Goal: Task Accomplishment & Management: Manage account settings

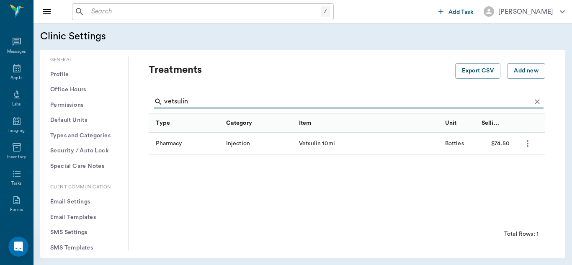
scroll to position [179, 0]
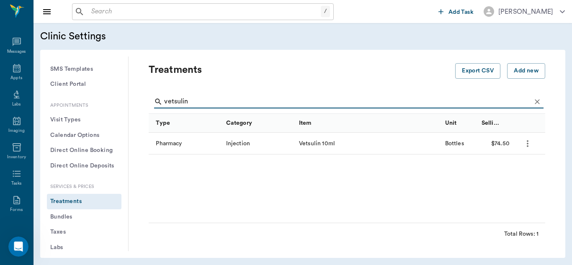
click at [199, 98] on input "vetsulin" at bounding box center [347, 101] width 367 height 13
type input "v"
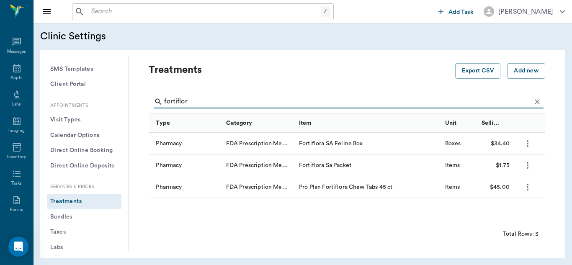
type input "fortiflor"
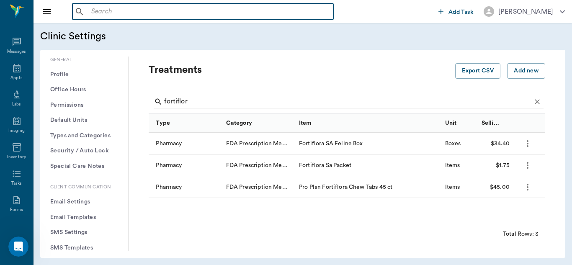
click at [98, 10] on input "text" at bounding box center [209, 12] width 242 height 12
click at [17, 76] on div "Appts" at bounding box center [16, 78] width 12 height 6
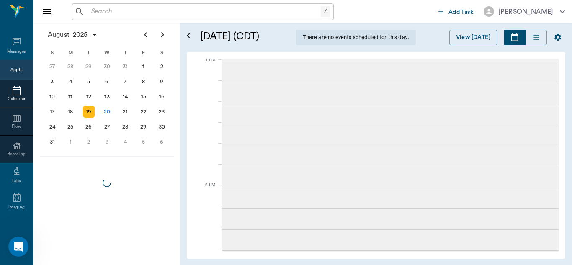
scroll to position [631, 0]
click at [114, 12] on input "text" at bounding box center [204, 12] width 233 height 12
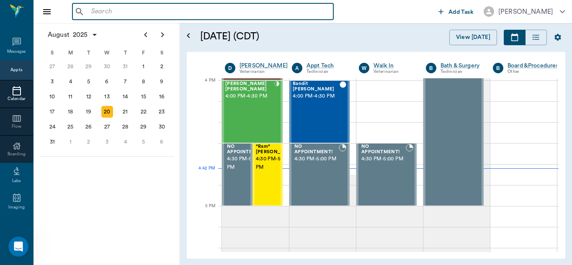
scroll to position [1007, 0]
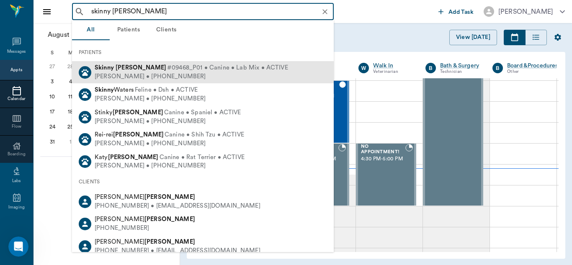
click at [121, 73] on div "Brigitte Setzer • (336) 745-7225" at bounding box center [192, 77] width 194 height 9
type input "skinny setzer"
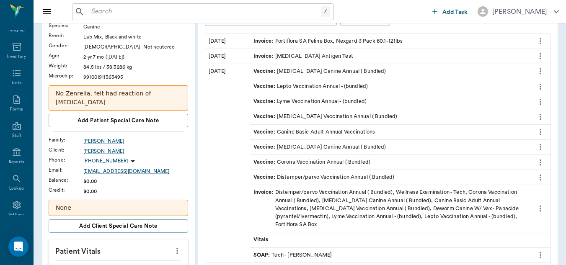
scroll to position [112, 0]
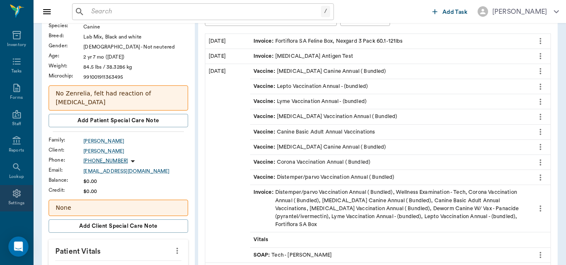
click at [14, 192] on icon at bounding box center [17, 194] width 10 height 10
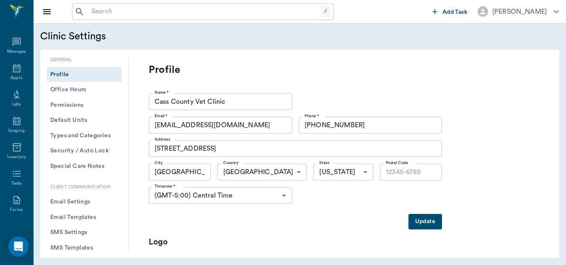
type input "75551"
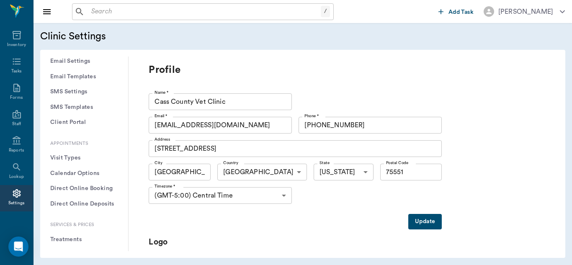
scroll to position [143, 0]
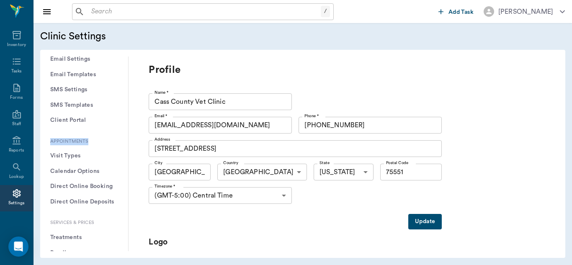
drag, startPoint x: 122, startPoint y: 125, endPoint x: 123, endPoint y: 138, distance: 13.5
click at [123, 138] on div "General Profile Office Hours Permissions Feature Flags AI Prompts Default Units…" at bounding box center [84, 154] width 88 height 195
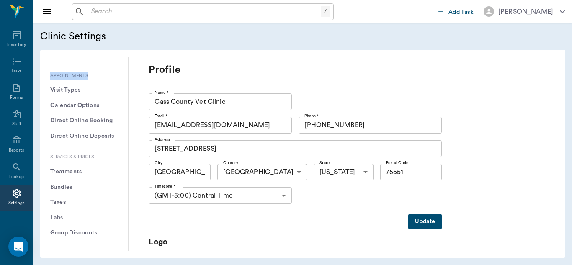
scroll to position [215, 0]
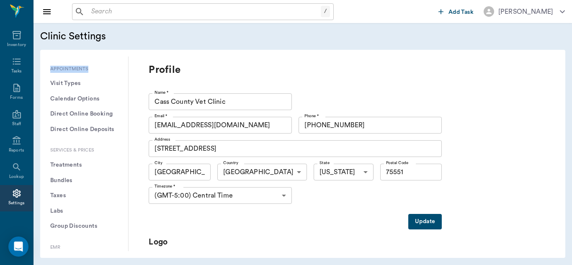
click at [76, 165] on button "Treatments" at bounding box center [84, 166] width 75 height 16
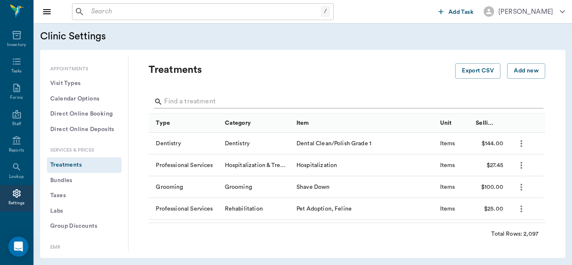
click at [221, 102] on input "Search" at bounding box center [347, 101] width 367 height 13
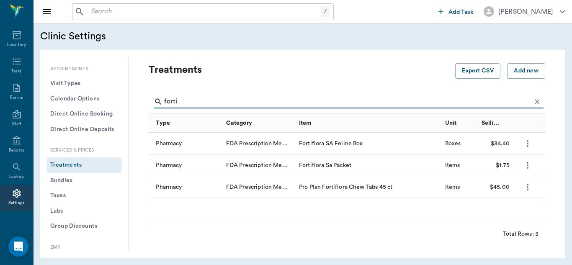
type input "forti"
click at [531, 164] on icon "more" at bounding box center [528, 166] width 10 height 10
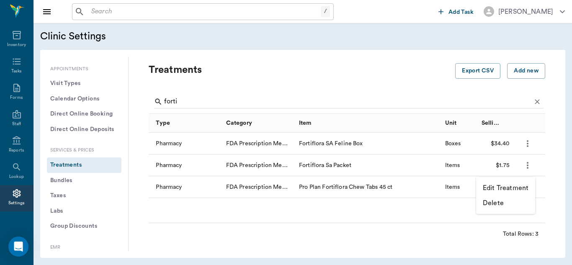
click at [511, 186] on p "Edit Treatment" at bounding box center [506, 188] width 46 height 10
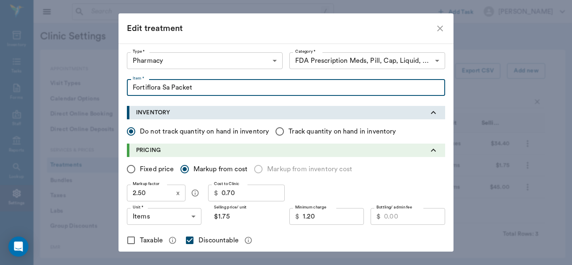
click at [169, 88] on input "Fortiflora Sa Packet" at bounding box center [286, 87] width 319 height 17
click at [167, 87] on input "Fortiflora Sa Packet" at bounding box center [286, 87] width 319 height 17
type input "Fortiflora SA Single Packet"
click at [237, 193] on input "0.70" at bounding box center [253, 193] width 63 height 17
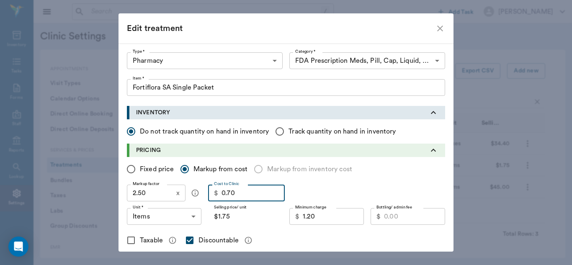
type input "0.70"
click at [436, 27] on icon "close" at bounding box center [440, 28] width 10 height 10
radio input "true"
checkbox input "false"
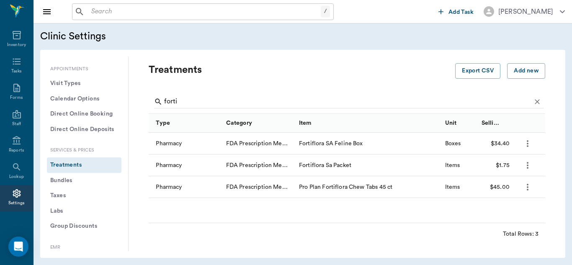
click at [529, 144] on icon "more" at bounding box center [528, 144] width 10 height 10
click at [509, 169] on p "Edit Treatment" at bounding box center [506, 166] width 46 height 10
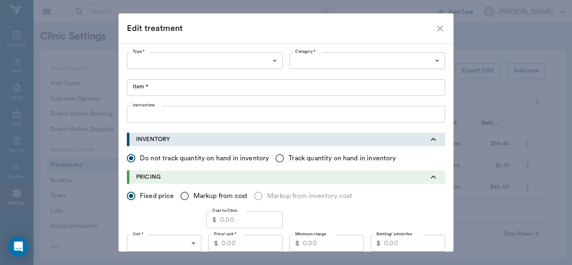
type input "5100"
type input "5105"
type input "Fortiflora SA Feline Box"
radio input "false"
radio input "true"
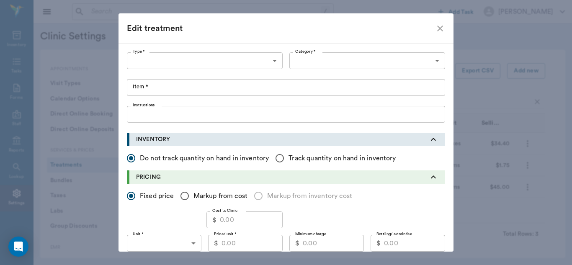
type input "BOXES"
type input "25.10"
checkbox input "true"
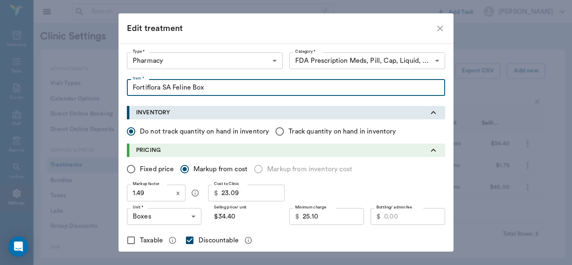
drag, startPoint x: 212, startPoint y: 87, endPoint x: 129, endPoint y: 90, distance: 83.0
click at [129, 90] on input "Fortiflora SA Feline Box" at bounding box center [286, 87] width 319 height 17
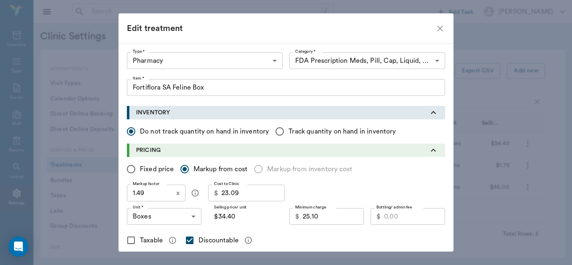
click at [483, 55] on div "Edit treatment Type * Pharmacy 5100 Type * Category * FDA Prescription Meds, Pi…" at bounding box center [286, 132] width 572 height 265
radio input "true"
checkbox input "false"
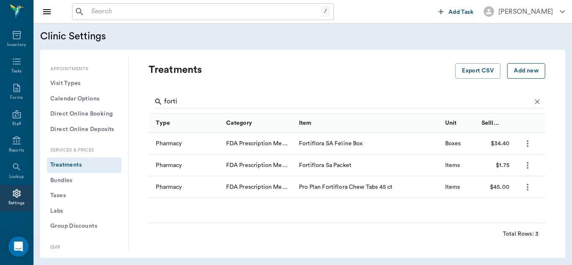
click at [525, 72] on button "Add new" at bounding box center [527, 71] width 38 height 16
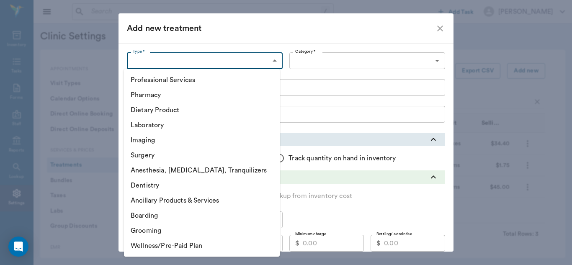
click at [272, 60] on body "/ ​ Add Task [PERSON_NAME] Nectar Messages Appts Labs Imaging Inventory Tasks F…" at bounding box center [286, 132] width 572 height 265
click at [179, 94] on li "Pharmacy" at bounding box center [202, 95] width 156 height 15
type input "5100"
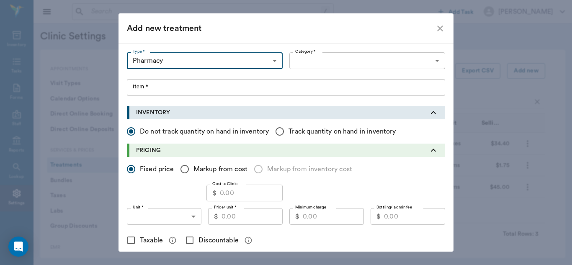
click at [430, 63] on body "/ ​ Add Task [PERSON_NAME] Nectar Messages Appts Labs Imaging Inventory Tasks F…" at bounding box center [286, 132] width 572 height 265
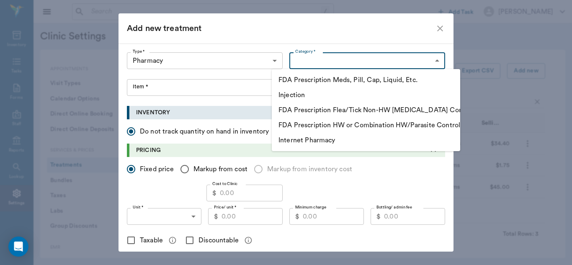
click at [350, 78] on li "FDA Prescription Meds, Pill, Cap, Liquid, Etc." at bounding box center [366, 80] width 189 height 15
type input "5105"
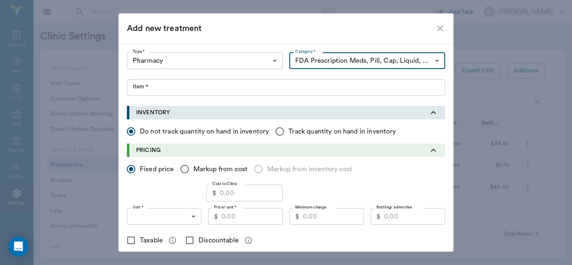
click at [141, 89] on input "Item *" at bounding box center [286, 87] width 319 height 17
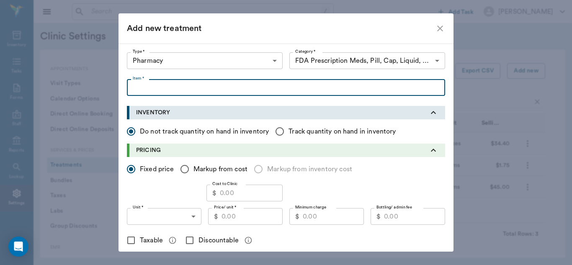
paste input "Fortiflora SA Feline Box"
click at [170, 88] on input "Fortiflora SA Feline Box" at bounding box center [286, 87] width 319 height 17
type input "Fortiflora SA PRO Feline Box"
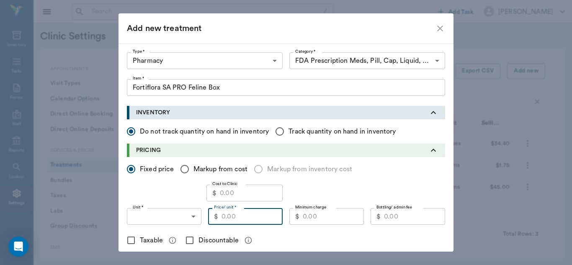
click at [240, 220] on input "Price/ unit *" at bounding box center [252, 216] width 61 height 17
type input "37.95"
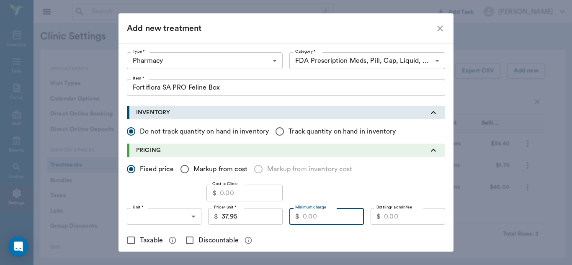
click at [324, 216] on input "Minimum charge" at bounding box center [333, 216] width 61 height 17
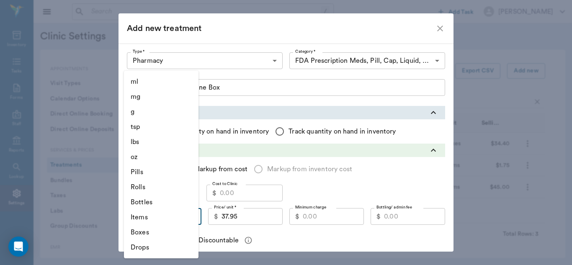
click at [190, 218] on body "/ ​ Add Task [PERSON_NAME] Nectar Messages Appts Labs Imaging Inventory Tasks F…" at bounding box center [286, 132] width 572 height 265
click at [153, 236] on li "Boxes" at bounding box center [161, 232] width 75 height 15
type input "BOXES"
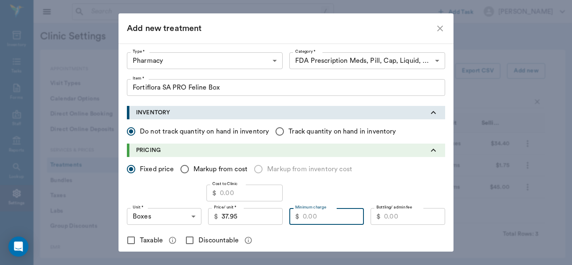
click at [325, 219] on input "Minimum charge" at bounding box center [333, 216] width 61 height 17
click at [189, 241] on input "Discountable" at bounding box center [190, 241] width 18 height 18
checkbox input "true"
click at [334, 219] on input "Minimum charge" at bounding box center [333, 216] width 61 height 17
type input "3"
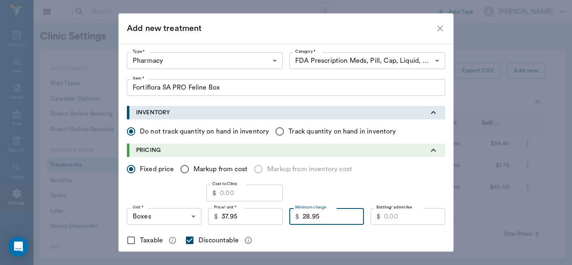
type input "28.95"
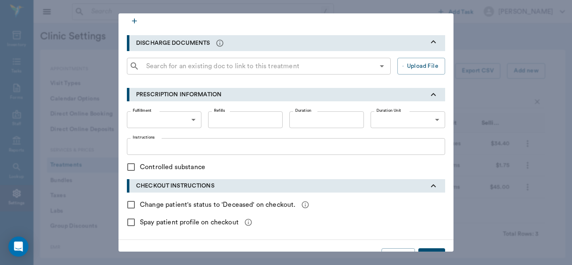
scroll to position [282, 0]
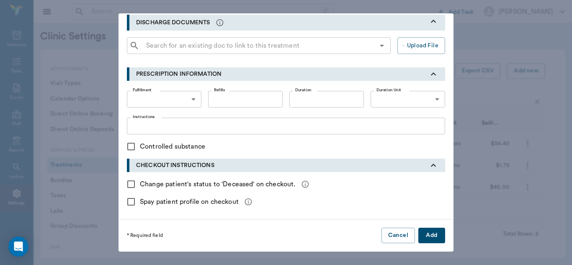
click at [419, 234] on button "Add" at bounding box center [432, 236] width 27 height 16
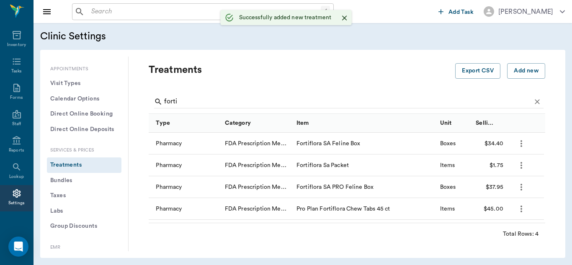
scroll to position [0, 0]
click at [519, 166] on icon "more" at bounding box center [522, 166] width 10 height 10
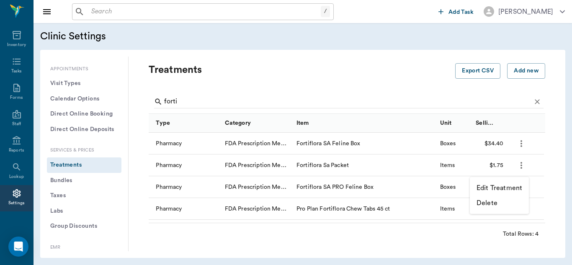
click at [502, 189] on p "Edit Treatment" at bounding box center [500, 188] width 46 height 10
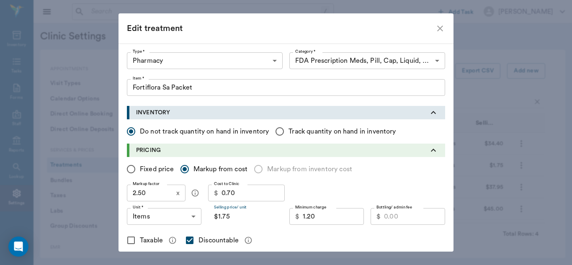
click at [238, 219] on input "$1.75" at bounding box center [245, 216] width 75 height 17
click at [131, 169] on input "Fixed price" at bounding box center [131, 170] width 18 height 18
radio input "true"
click at [250, 222] on input "2.00" at bounding box center [252, 216] width 61 height 17
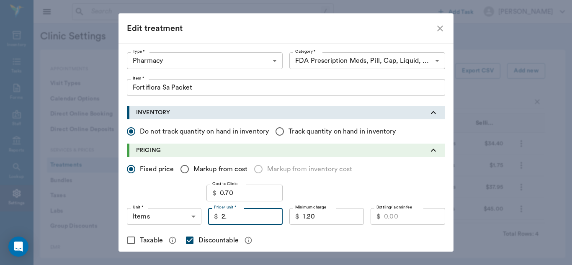
type input "2"
type input "1.95"
click at [331, 215] on input "1.20" at bounding box center [333, 216] width 61 height 17
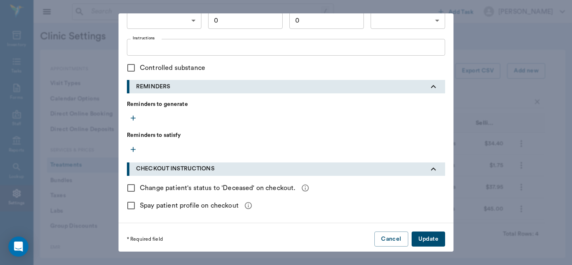
scroll to position [365, 0]
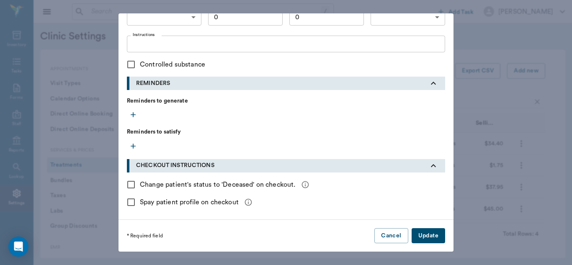
click at [434, 236] on button "Update" at bounding box center [429, 236] width 34 height 16
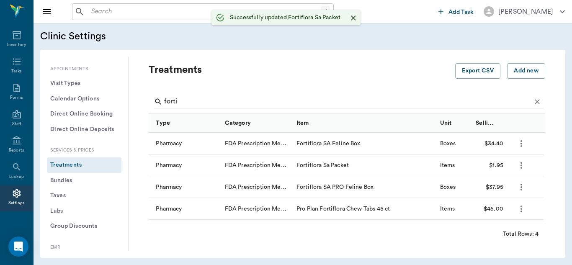
checkbox input "false"
click at [525, 145] on icon "more" at bounding box center [522, 144] width 10 height 10
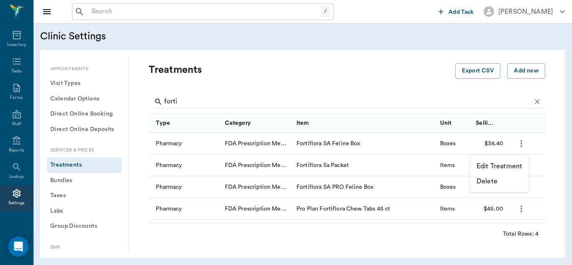
click at [505, 168] on p "Edit Treatment" at bounding box center [500, 166] width 46 height 10
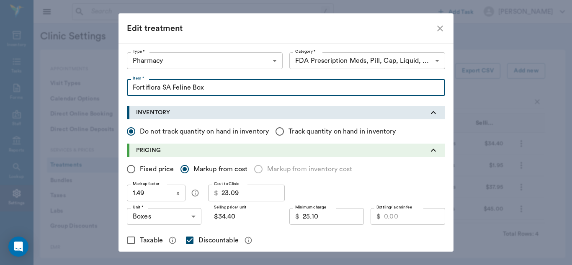
drag, startPoint x: 225, startPoint y: 87, endPoint x: 104, endPoint y: 91, distance: 121.2
click at [104, 91] on div "Edit treatment Type * Pharmacy 5100 Type * Category * FDA Prescription Meds, Pi…" at bounding box center [286, 132] width 572 height 265
click at [439, 28] on icon "close" at bounding box center [440, 28] width 10 height 10
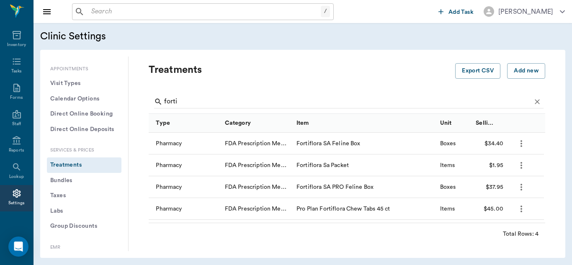
radio input "true"
checkbox input "false"
click at [518, 187] on icon "more" at bounding box center [522, 187] width 10 height 10
click at [487, 209] on p "Edit Treatment" at bounding box center [500, 210] width 46 height 10
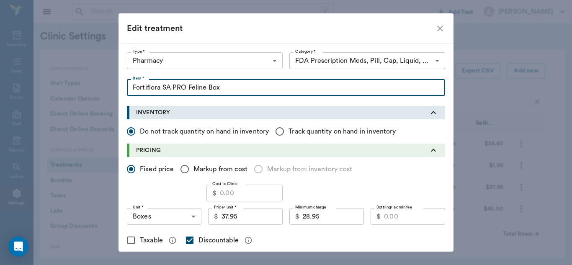
drag, startPoint x: 248, startPoint y: 92, endPoint x: 109, endPoint y: 95, distance: 139.2
click at [109, 95] on div "Edit treatment Type * Pharmacy 5100 Type * Category * FDA Prescription Meds, Pi…" at bounding box center [286, 132] width 572 height 265
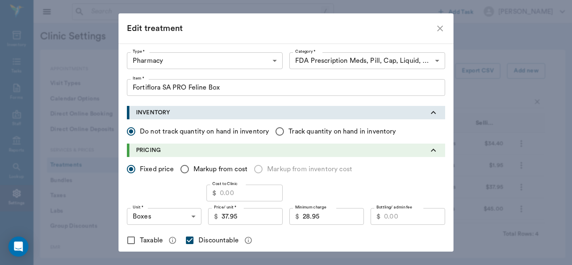
drag, startPoint x: 109, startPoint y: 95, endPoint x: 276, endPoint y: 82, distance: 167.8
click at [276, 82] on input "Fortiflora SA PRO Feline Box" at bounding box center [286, 87] width 319 height 17
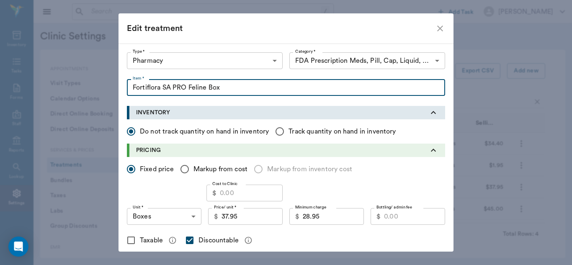
drag, startPoint x: 246, startPoint y: 91, endPoint x: 123, endPoint y: 96, distance: 122.9
drag, startPoint x: 123, startPoint y: 96, endPoint x: 276, endPoint y: 93, distance: 153.0
click at [276, 93] on input "Fortiflora SA PRO Feline Box" at bounding box center [286, 87] width 319 height 17
drag, startPoint x: 220, startPoint y: 89, endPoint x: 129, endPoint y: 91, distance: 91.0
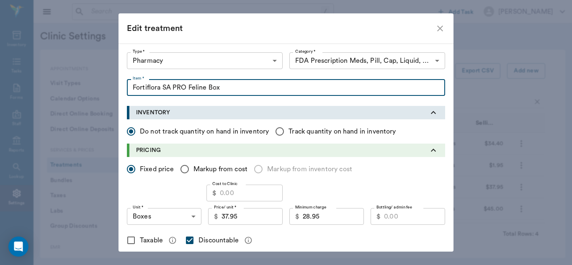
click at [129, 91] on input "Fortiflora SA PRO Feline Box" at bounding box center [286, 87] width 319 height 17
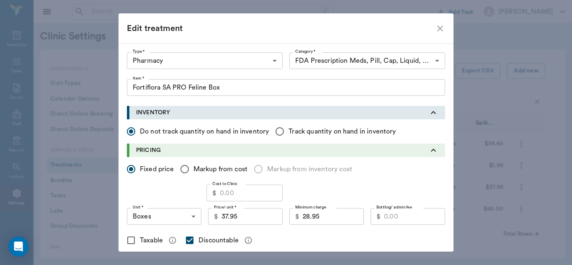
click at [438, 31] on icon "close" at bounding box center [440, 28] width 10 height 10
checkbox input "false"
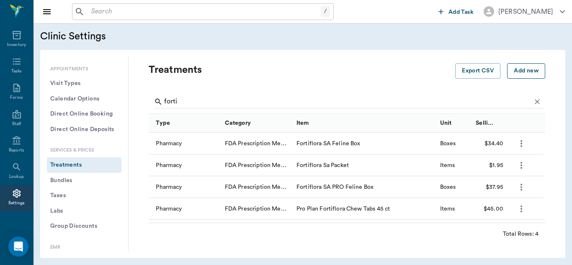
click at [511, 71] on button "Add new" at bounding box center [527, 71] width 38 height 16
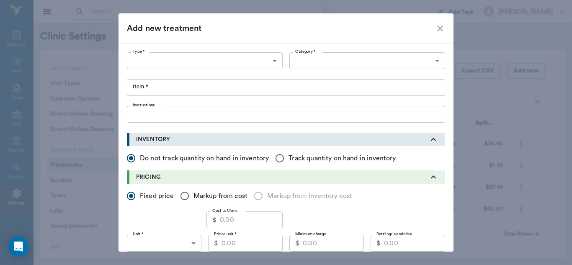
click at [176, 91] on input "Item *" at bounding box center [286, 87] width 319 height 17
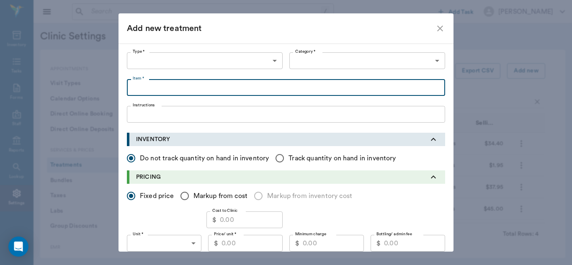
paste input "Fortiflora SA PRO Feline Box"
click at [205, 87] on input "Fortiflora SA PRO Feline Box" at bounding box center [286, 87] width 319 height 17
type input "Fortiflora SA PRO Canine Box"
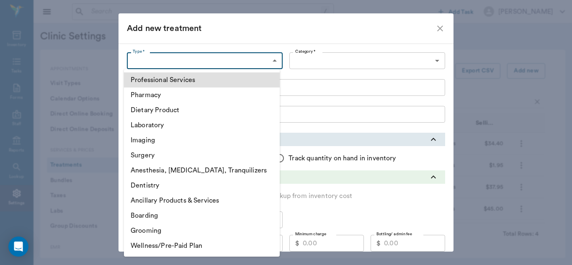
click at [270, 61] on body "/ ​ Add Task [PERSON_NAME] Nectar Messages Appts Labs Imaging Inventory Tasks F…" at bounding box center [286, 132] width 572 height 265
click at [186, 98] on li "Pharmacy" at bounding box center [202, 95] width 156 height 15
type input "5100"
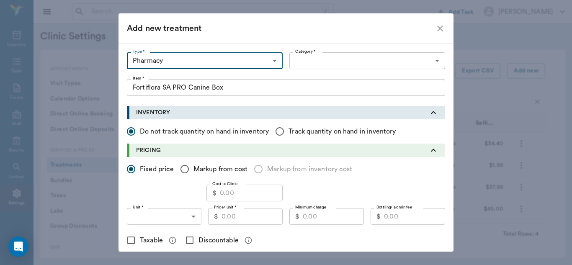
click at [438, 63] on body "/ ​ Add Task [PERSON_NAME] Nectar Messages Appts Labs Imaging Inventory Tasks F…" at bounding box center [286, 132] width 572 height 265
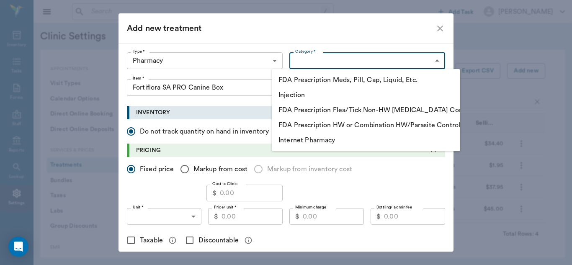
click at [377, 82] on li "FDA Prescription Meds, Pill, Cap, Liquid, Etc." at bounding box center [366, 80] width 189 height 15
type input "5105"
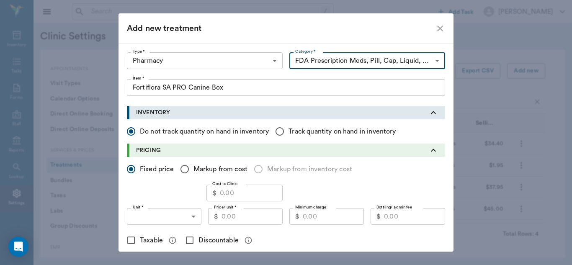
click at [231, 219] on input "Price/ unit *" at bounding box center [252, 216] width 61 height 17
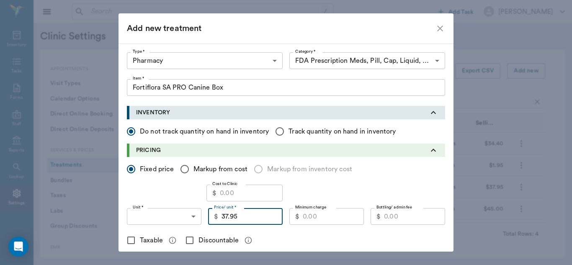
type input "37.95"
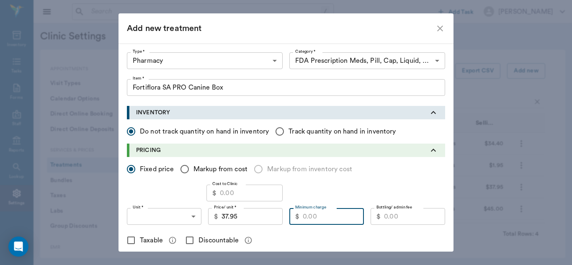
click at [315, 218] on input "Minimum charge" at bounding box center [333, 216] width 61 height 17
type input "28.95"
click at [187, 238] on input "Discountable" at bounding box center [190, 241] width 18 height 18
checkbox input "true"
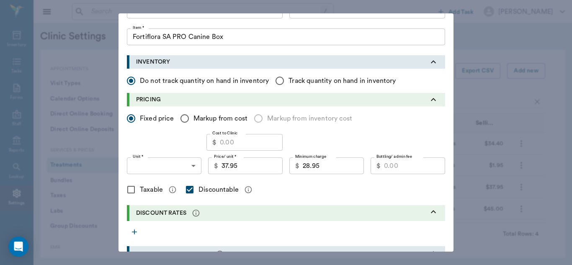
scroll to position [62, 0]
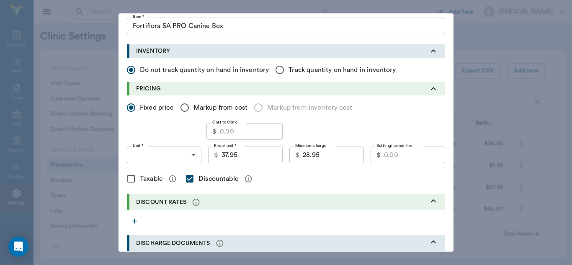
click at [191, 155] on body "/ ​ Add Task [PERSON_NAME] Nectar Messages Appts Labs Imaging Inventory Tasks F…" at bounding box center [286, 132] width 572 height 265
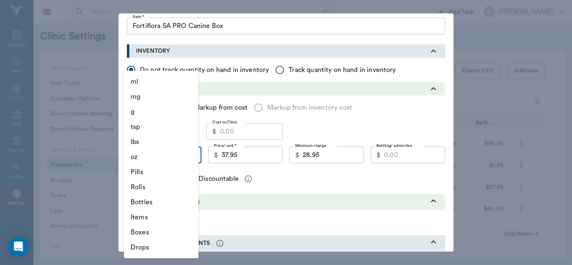
click at [150, 229] on li "Boxes" at bounding box center [161, 232] width 75 height 15
type input "BOXES"
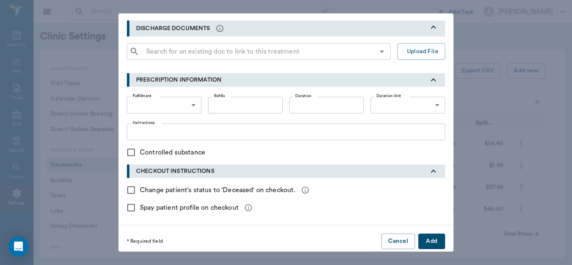
scroll to position [282, 0]
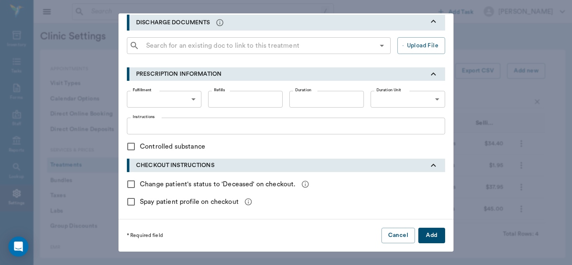
click at [433, 235] on button "Add" at bounding box center [432, 236] width 27 height 16
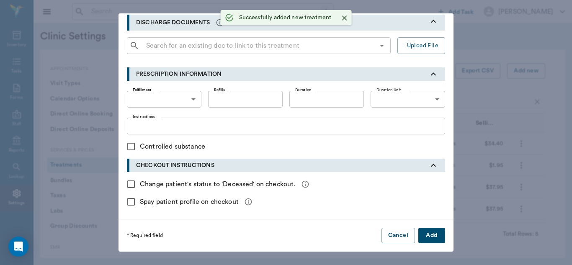
checkbox input "false"
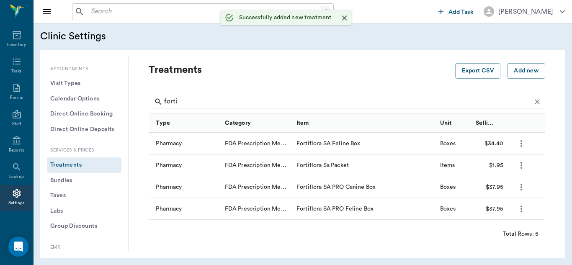
scroll to position [0, 0]
click at [520, 161] on icon "more" at bounding box center [522, 166] width 10 height 10
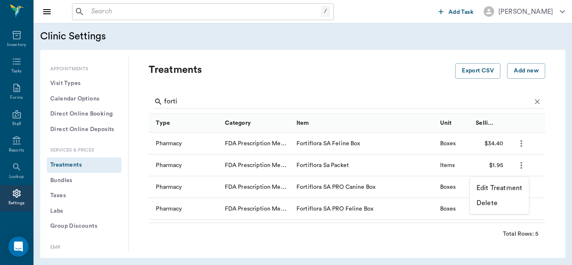
click at [493, 185] on p "Edit Treatment" at bounding box center [500, 188] width 46 height 10
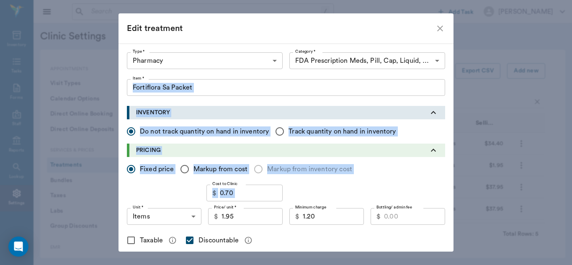
drag, startPoint x: 493, startPoint y: 185, endPoint x: 334, endPoint y: 39, distance: 215.9
click at [334, 39] on div "Edit treatment Type * Pharmacy 5100 Type * Category * FDA Prescription Meds, Pi…" at bounding box center [286, 132] width 572 height 265
checkbox input "false"
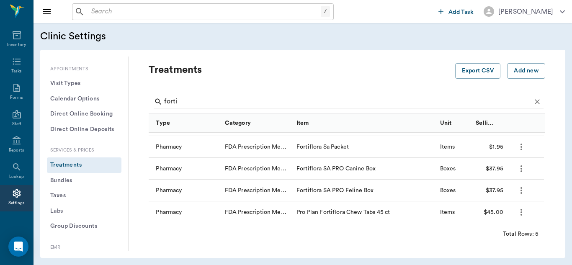
scroll to position [19, 0]
click at [522, 215] on icon "more" at bounding box center [522, 212] width 2 height 7
click at [493, 236] on p "Edit Treatment" at bounding box center [500, 235] width 46 height 10
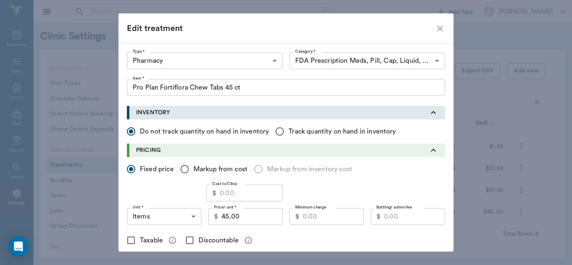
click at [242, 219] on input "45.00" at bounding box center [252, 216] width 61 height 17
type input "47.05"
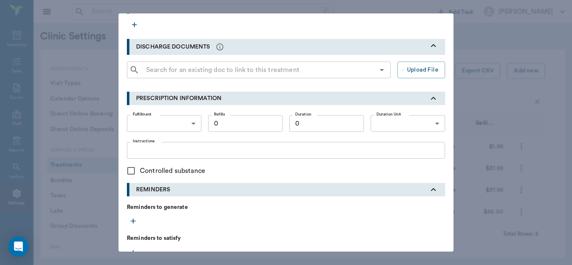
scroll to position [365, 0]
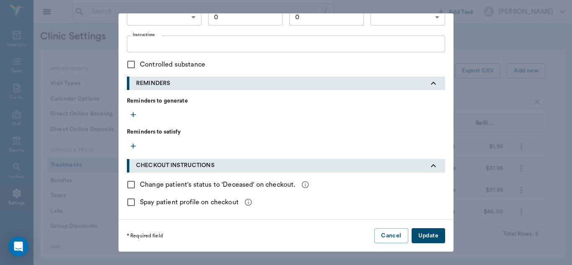
click at [428, 232] on button "Update" at bounding box center [429, 236] width 34 height 16
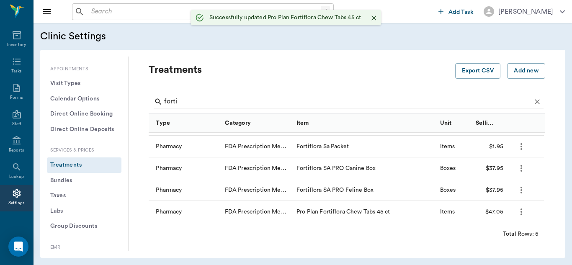
scroll to position [218, 0]
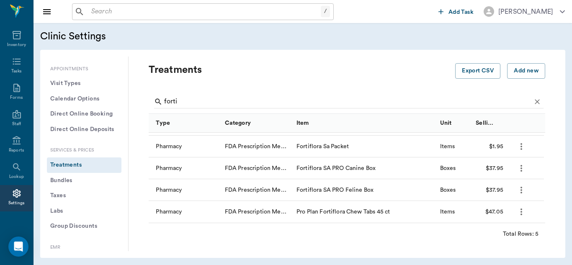
click at [520, 149] on icon "more" at bounding box center [522, 147] width 10 height 10
click at [496, 173] on p "Edit Treatment" at bounding box center [500, 169] width 46 height 10
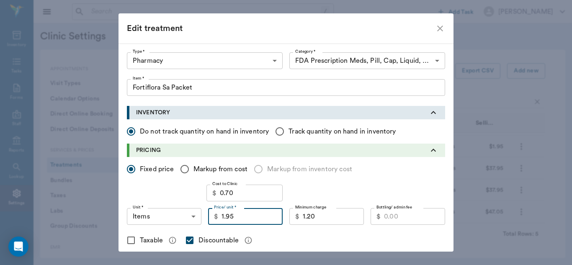
click at [241, 217] on input "1.95" at bounding box center [252, 216] width 61 height 17
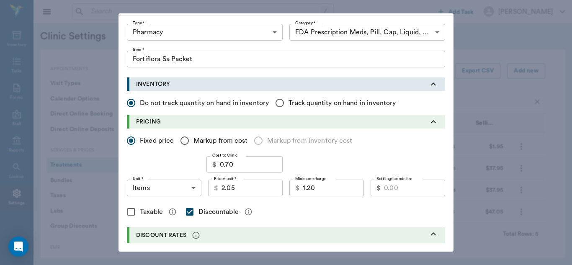
scroll to position [31, 0]
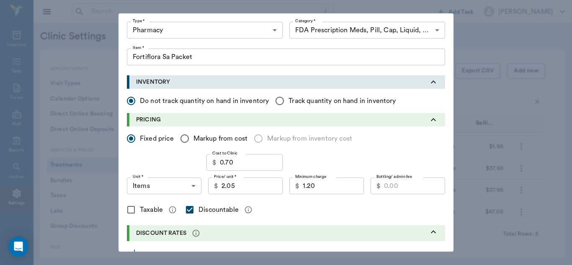
click at [252, 189] on input "2.05" at bounding box center [252, 186] width 61 height 17
type input "1.80"
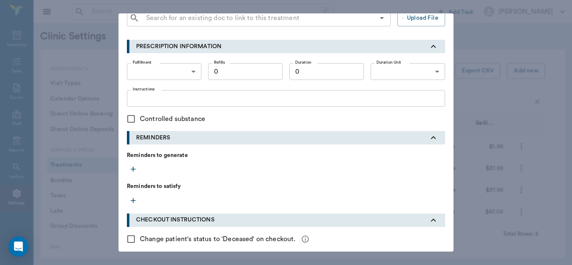
scroll to position [365, 0]
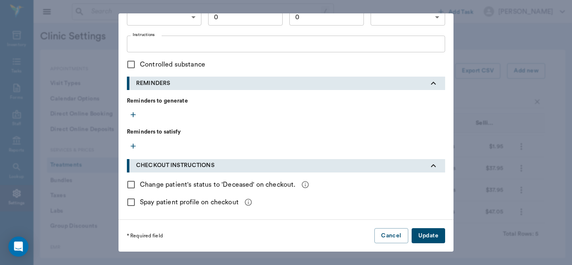
click at [422, 234] on button "Update" at bounding box center [429, 236] width 34 height 16
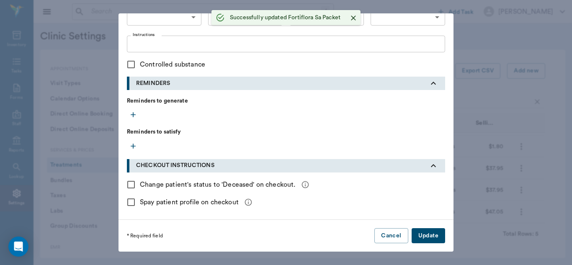
checkbox input "false"
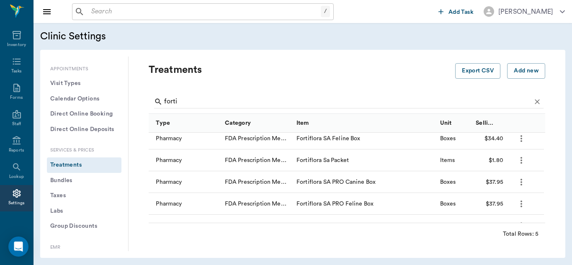
scroll to position [0, 0]
